Goal: Task Accomplishment & Management: Complete application form

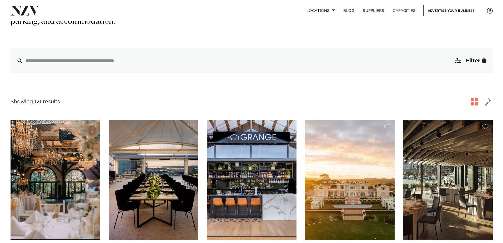
scroll to position [79, 0]
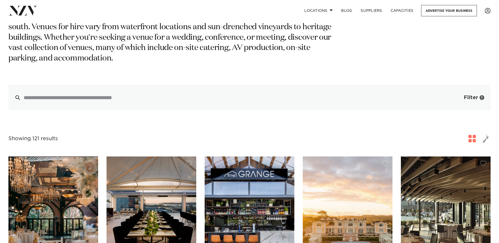
click at [472, 95] on span "Filter" at bounding box center [471, 97] width 14 height 5
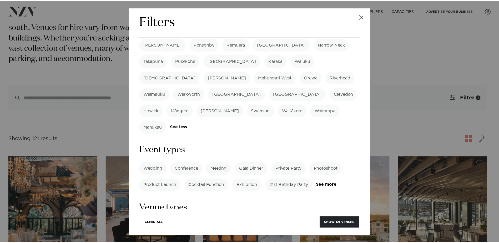
scroll to position [158, 0]
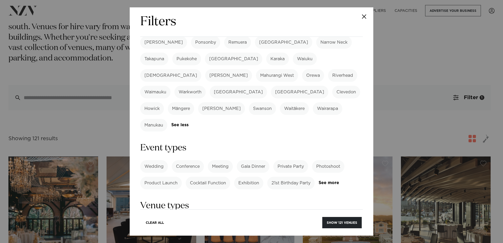
click at [222, 160] on label "Meeting" at bounding box center [220, 166] width 25 height 13
click at [351, 221] on button "Show 77 venues" at bounding box center [342, 222] width 39 height 11
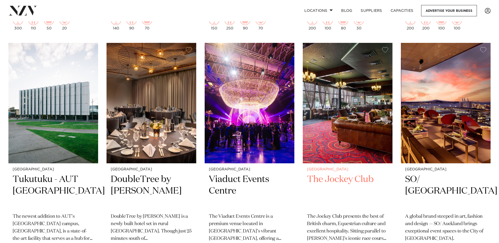
scroll to position [2079, 0]
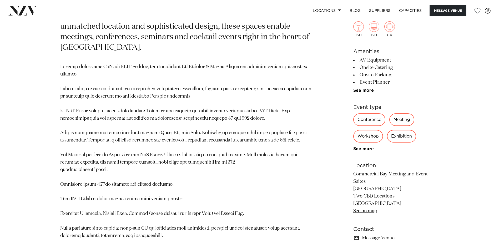
scroll to position [316, 0]
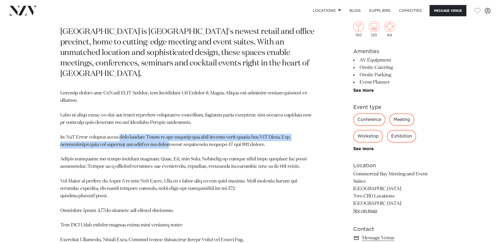
drag, startPoint x: 124, startPoint y: 129, endPoint x: 163, endPoint y: 131, distance: 39.0
click at [163, 131] on p at bounding box center [188, 211] width 256 height 242
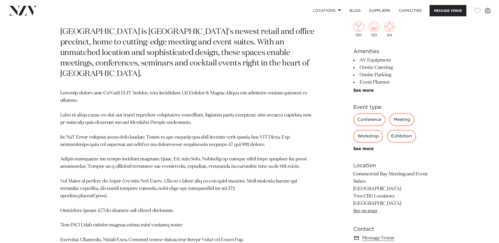
click at [166, 132] on p at bounding box center [188, 211] width 256 height 242
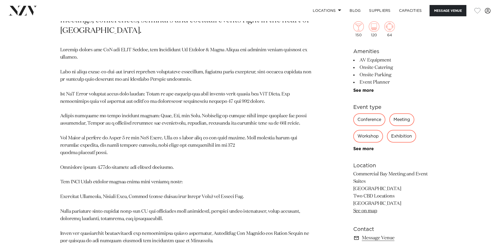
scroll to position [368, 0]
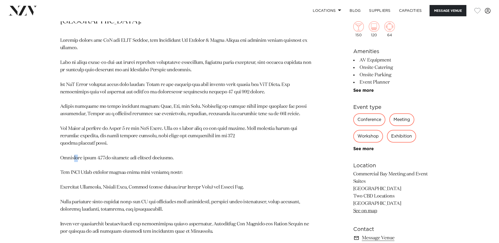
drag, startPoint x: 71, startPoint y: 147, endPoint x: 74, endPoint y: 147, distance: 3.7
click at [74, 147] on p at bounding box center [188, 158] width 256 height 242
drag, startPoint x: 74, startPoint y: 147, endPoint x: 71, endPoint y: 159, distance: 12.8
click at [71, 159] on p at bounding box center [188, 158] width 256 height 242
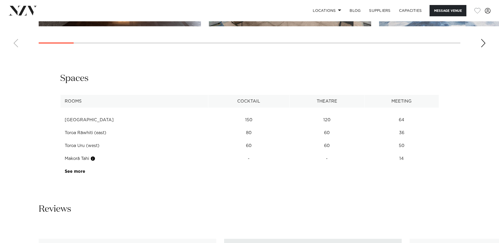
scroll to position [763, 0]
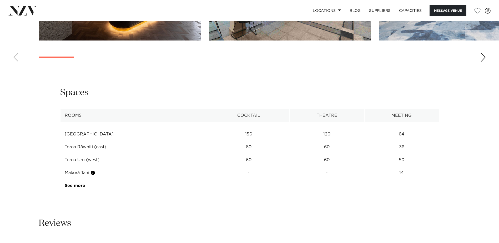
drag, startPoint x: 406, startPoint y: 129, endPoint x: 66, endPoint y: 125, distance: 340.5
click at [66, 141] on tr "Toroa Rāwhiti (east) 80 60 36" at bounding box center [249, 147] width 379 height 13
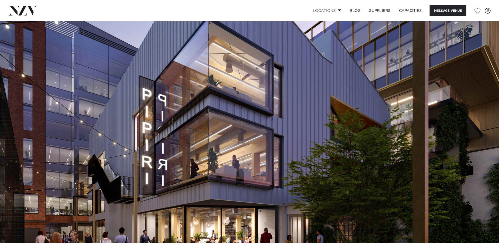
click at [328, 10] on link "Locations" at bounding box center [327, 10] width 37 height 11
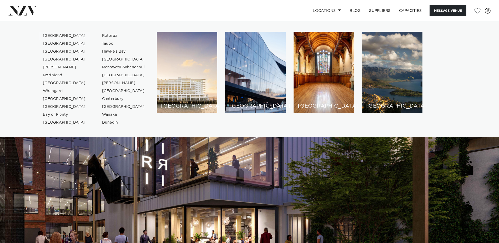
click at [46, 36] on link "[GEOGRAPHIC_DATA]" at bounding box center [64, 36] width 51 height 8
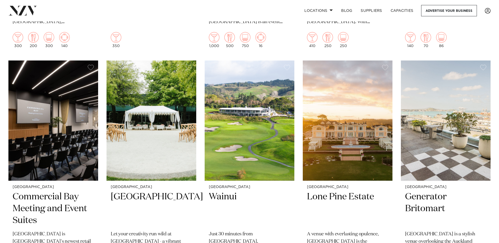
scroll to position [1105, 0]
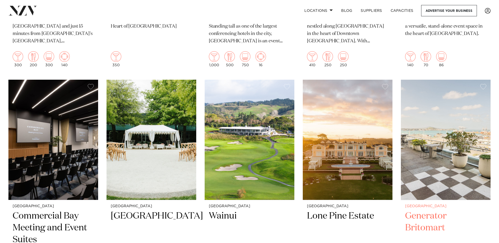
click at [432, 210] on h2 "Generator Britomart" at bounding box center [445, 228] width 81 height 36
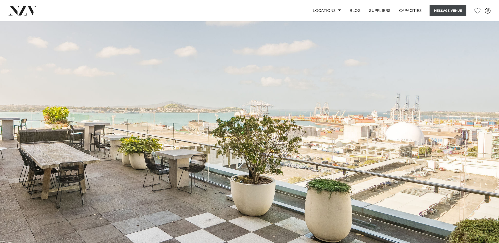
click at [442, 12] on button "Message Venue" at bounding box center [448, 10] width 37 height 11
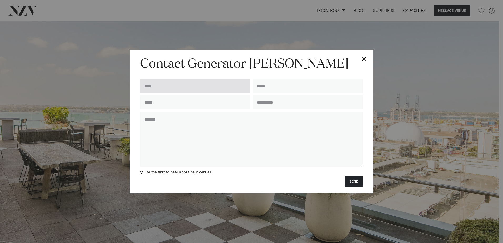
click at [198, 89] on input "text" at bounding box center [195, 86] width 110 height 14
type input "**********"
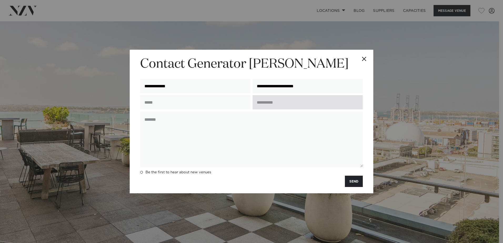
click at [279, 104] on input "text" at bounding box center [308, 102] width 110 height 14
type input "**********"
click at [345, 176] on button "SEND" at bounding box center [354, 181] width 18 height 11
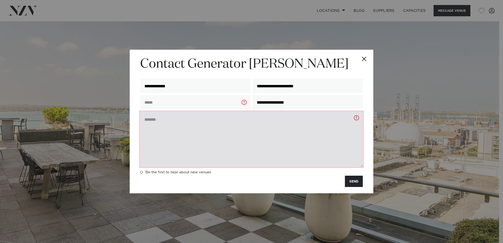
click at [229, 128] on textarea at bounding box center [251, 140] width 223 height 56
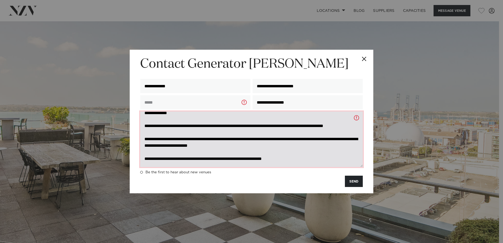
scroll to position [21, 0]
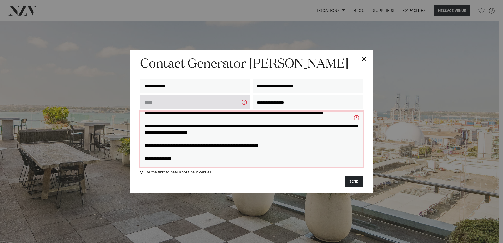
type textarea "**********"
click at [195, 100] on input "text" at bounding box center [195, 102] width 110 height 14
click at [245, 102] on input "**********" at bounding box center [195, 102] width 110 height 14
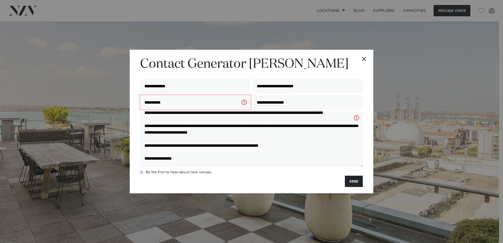
drag, startPoint x: 202, startPoint y: 101, endPoint x: 115, endPoint y: 99, distance: 87.1
click at [115, 99] on div "**********" at bounding box center [251, 121] width 503 height 243
type input "**********"
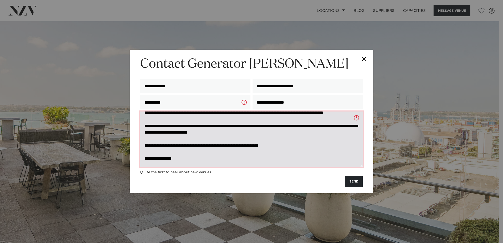
click at [358, 118] on textarea "**********" at bounding box center [251, 140] width 223 height 56
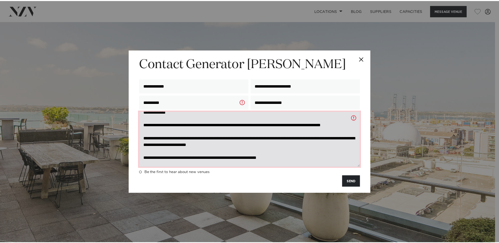
scroll to position [0, 0]
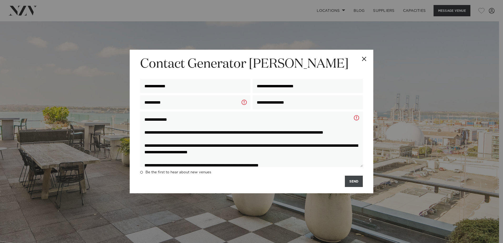
click at [357, 184] on button "SEND" at bounding box center [354, 181] width 18 height 11
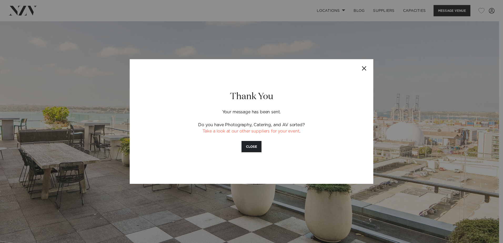
click at [365, 72] on button "Close" at bounding box center [364, 68] width 18 height 18
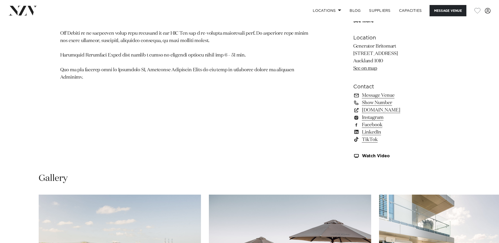
scroll to position [395, 0]
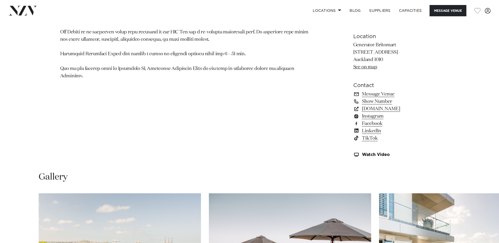
click at [366, 67] on link "See on map" at bounding box center [365, 67] width 24 height 5
